Goal: Transaction & Acquisition: Purchase product/service

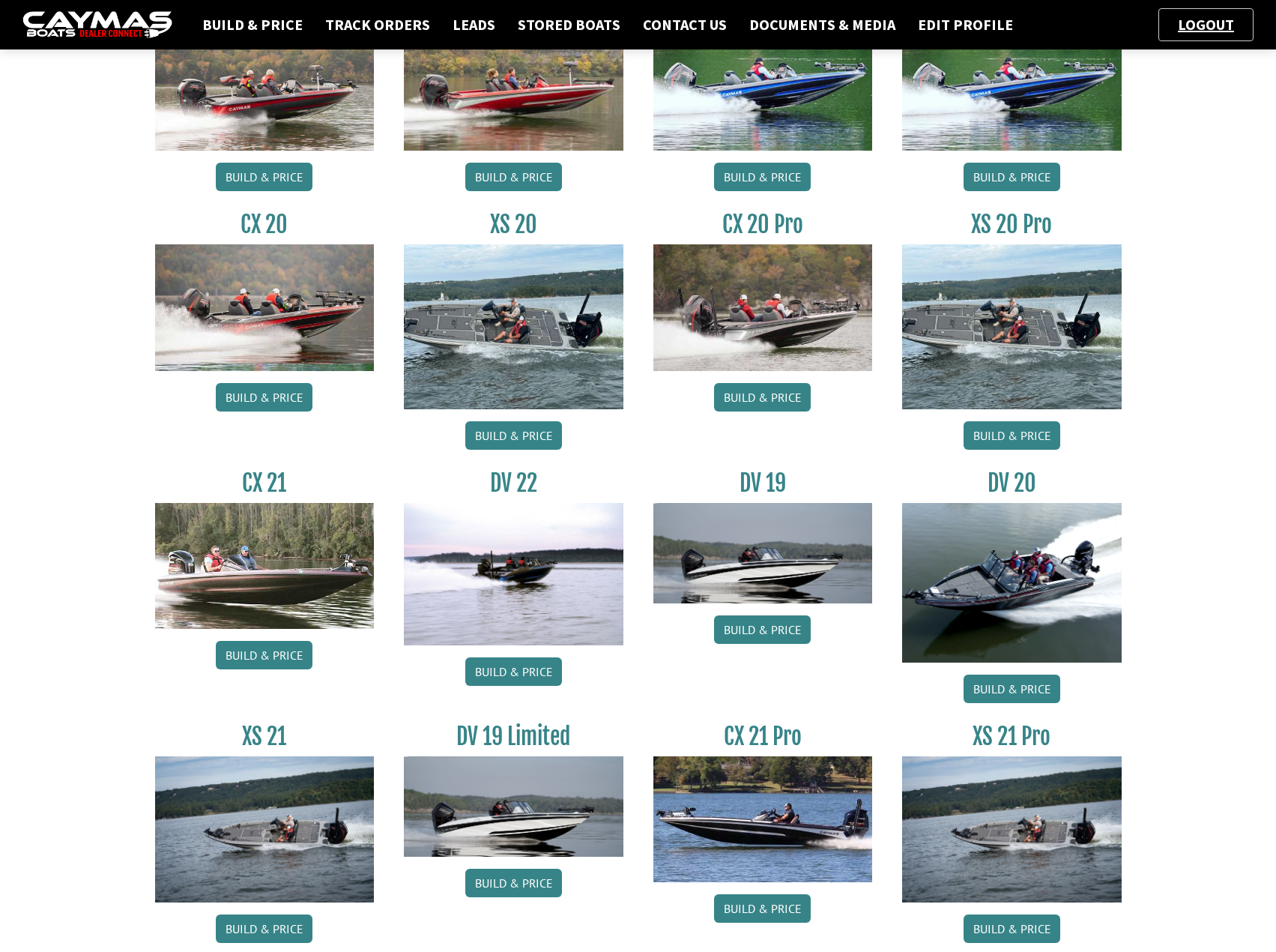
scroll to position [824, 0]
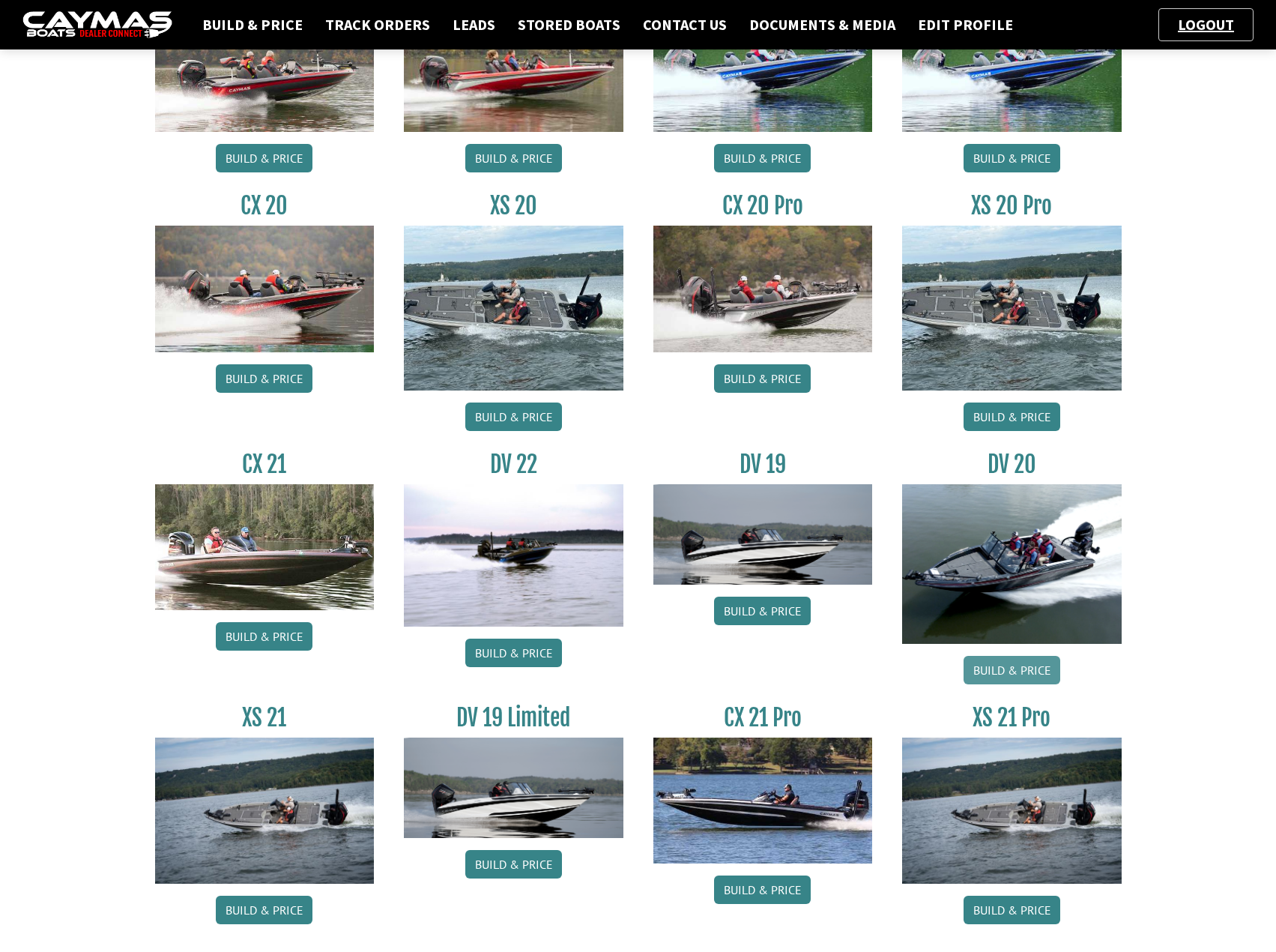
click at [1003, 667] on link "Build & Price" at bounding box center [1012, 669] width 97 height 29
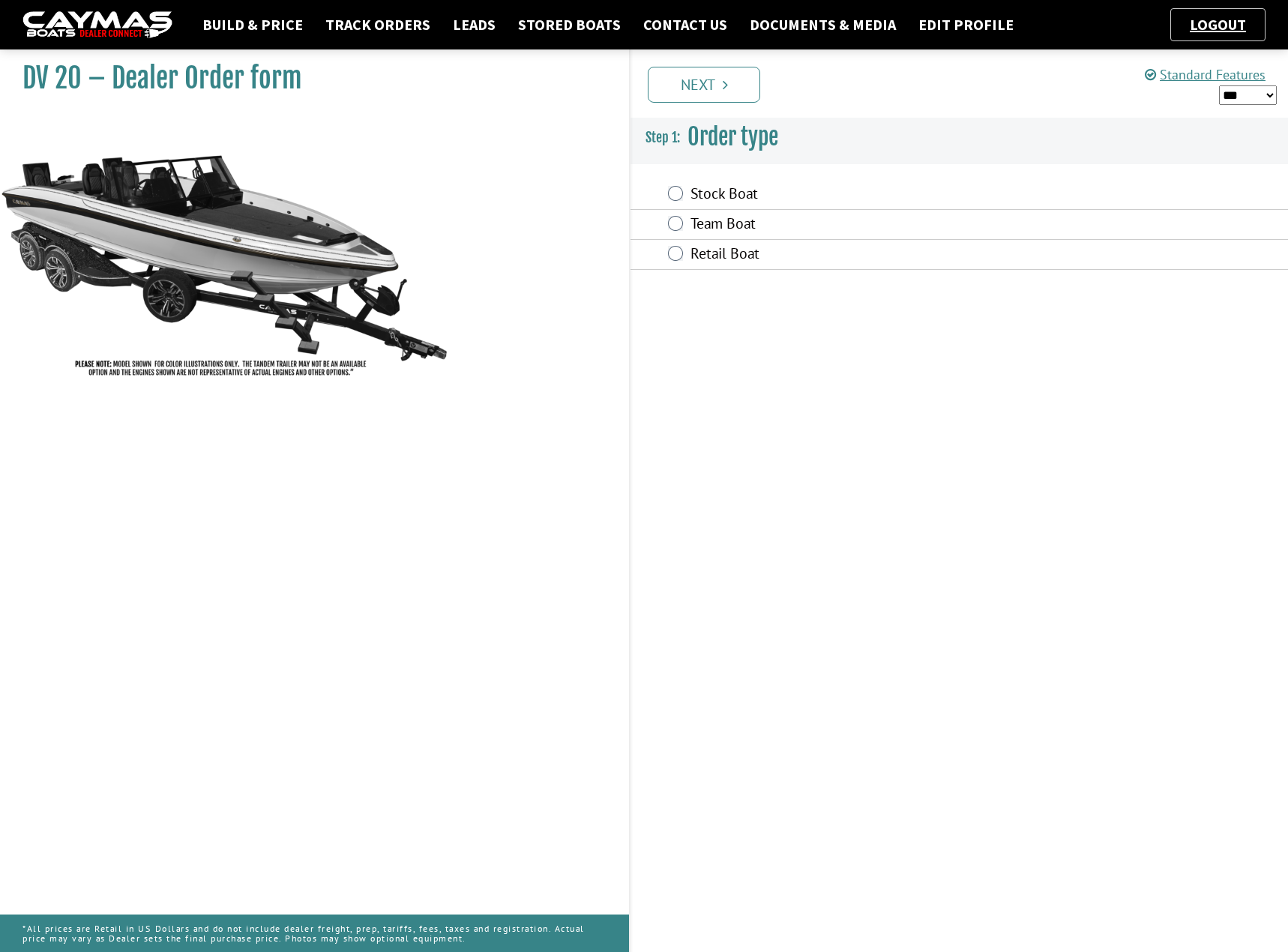
drag, startPoint x: 727, startPoint y: 189, endPoint x: 725, endPoint y: 180, distance: 9.2
click at [726, 188] on label "Stock Boat" at bounding box center [869, 196] width 359 height 22
click at [671, 200] on div "Stock Boat" at bounding box center [959, 195] width 657 height 30
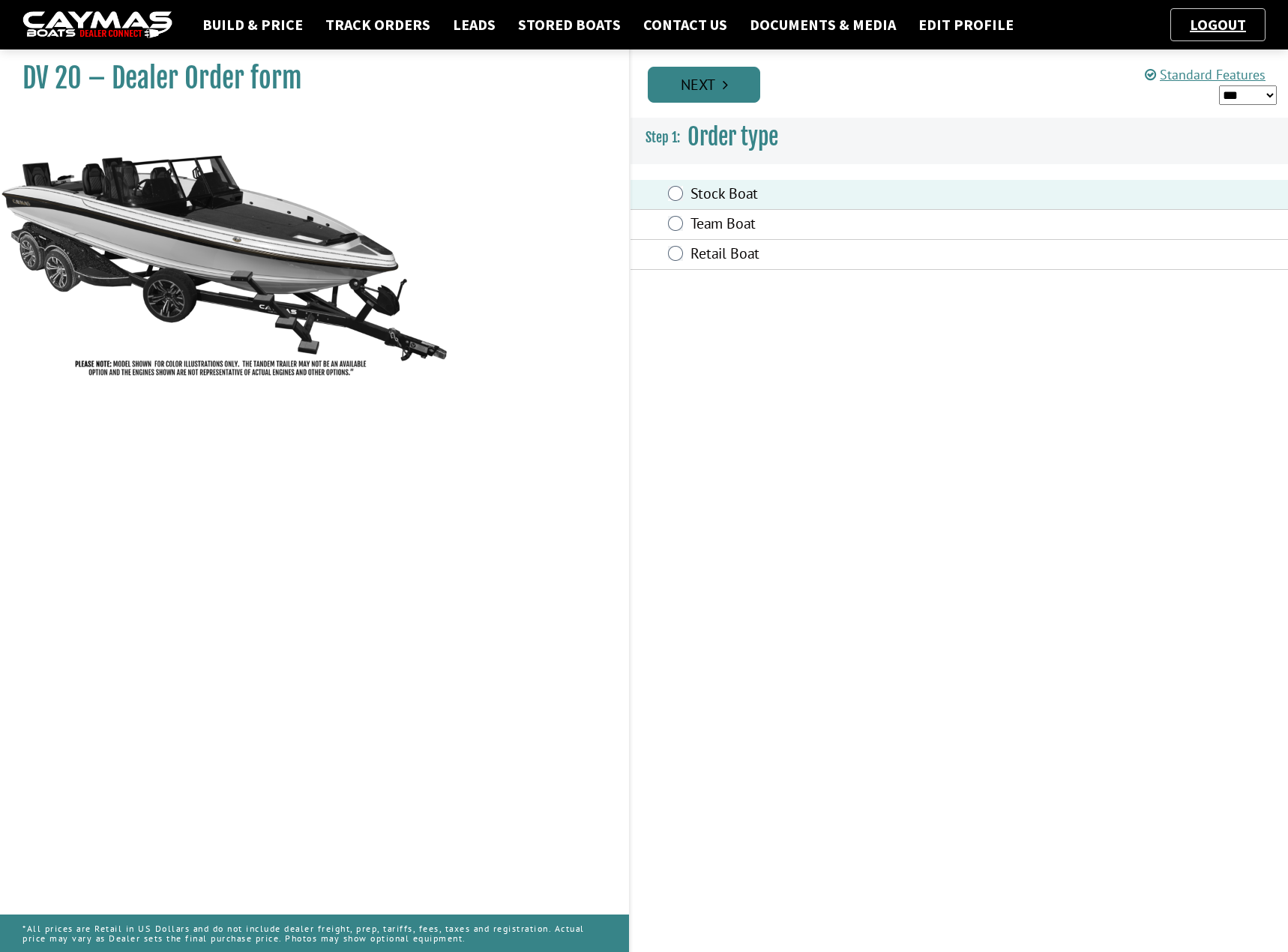
click at [709, 82] on link "Next" at bounding box center [703, 85] width 113 height 36
